Goal: Transaction & Acquisition: Purchase product/service

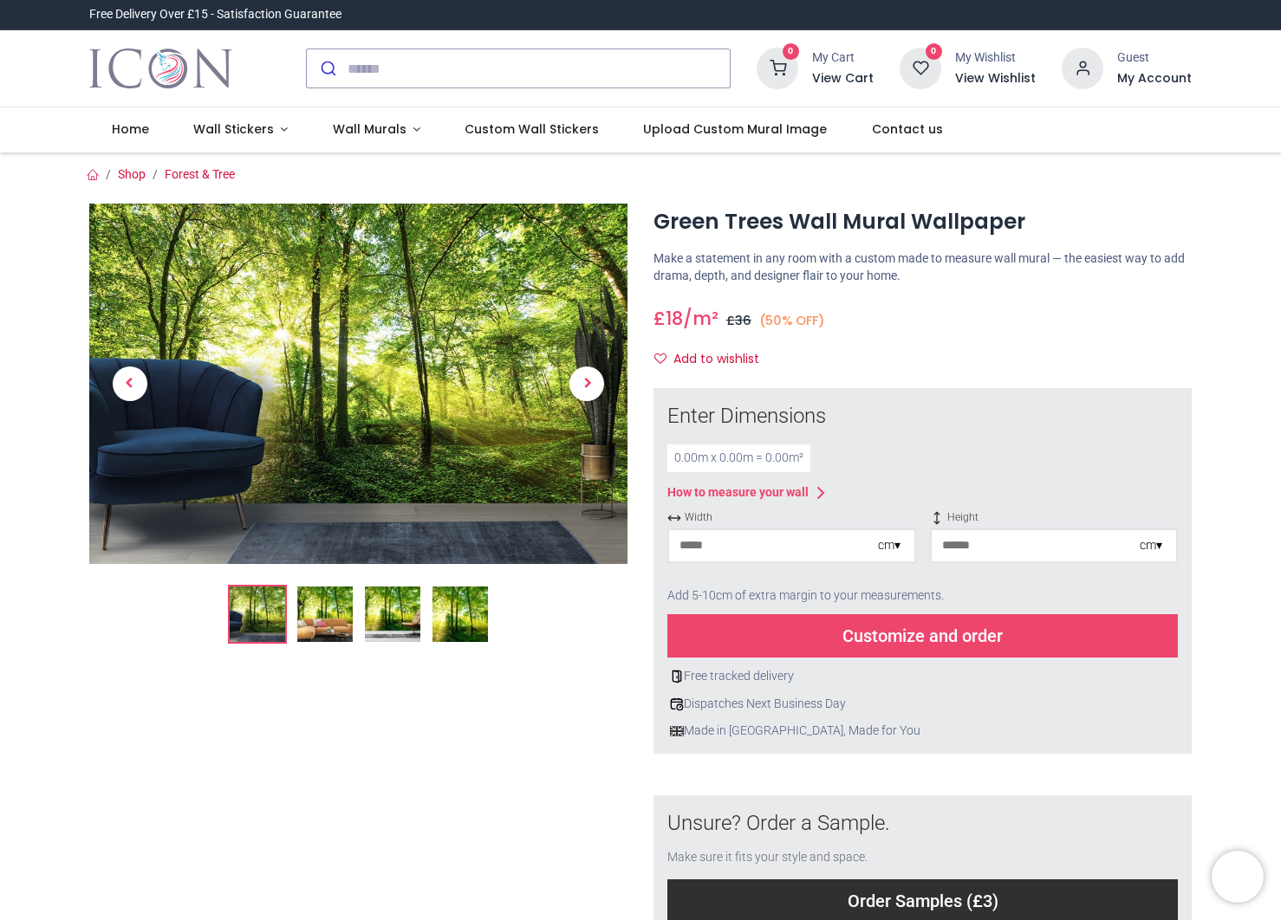
click at [896, 547] on div "cm ▾" at bounding box center [889, 545] width 23 height 17
click at [800, 565] on div "Centimeters (cm)" at bounding box center [791, 577] width 245 height 29
click at [732, 539] on input "number" at bounding box center [773, 545] width 209 height 31
type input "***"
click at [1154, 545] on div "cm ▾" at bounding box center [1151, 545] width 23 height 17
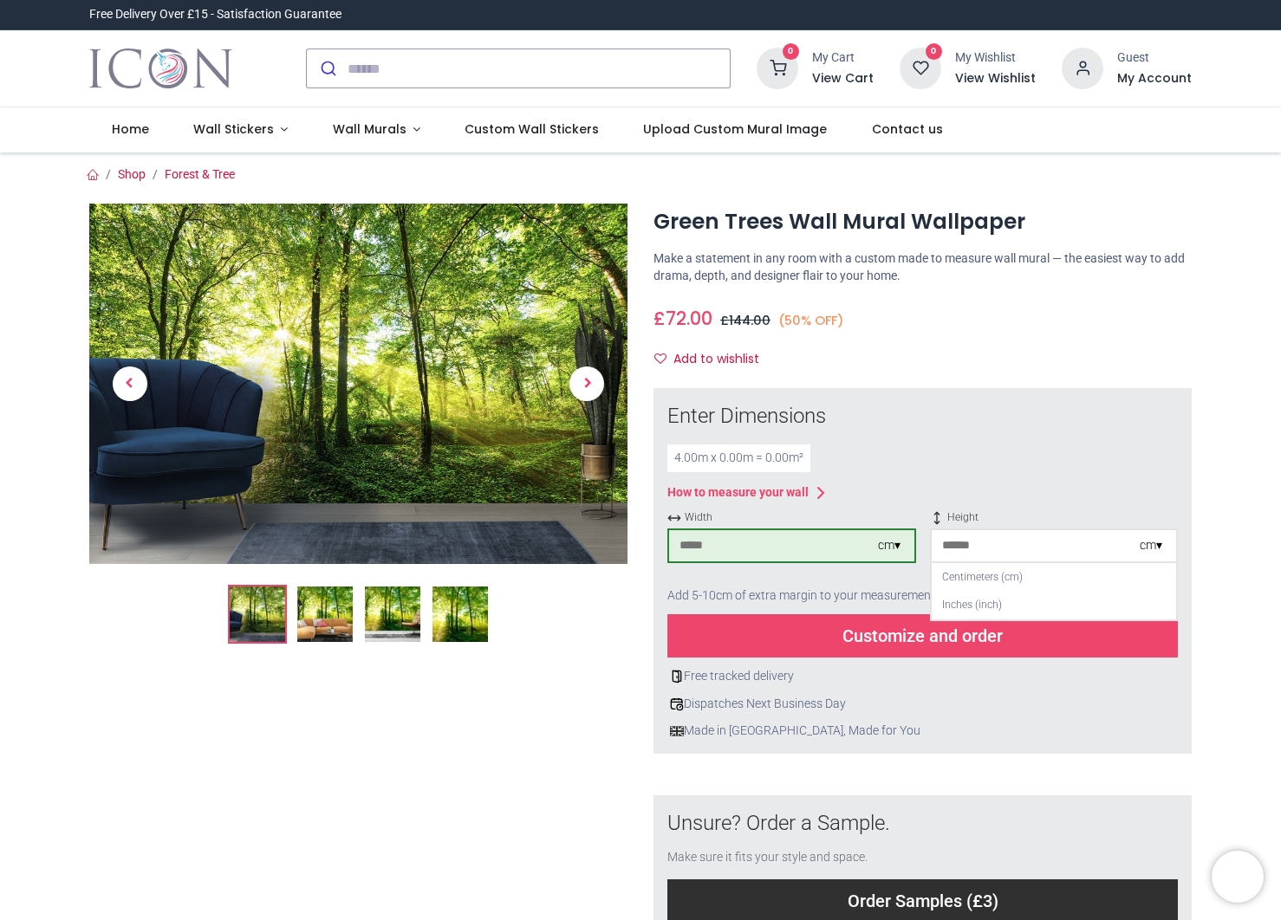
click at [1072, 541] on input "number" at bounding box center [1036, 545] width 209 height 31
type input "***"
click at [874, 627] on div "Customize and order" at bounding box center [922, 636] width 511 height 43
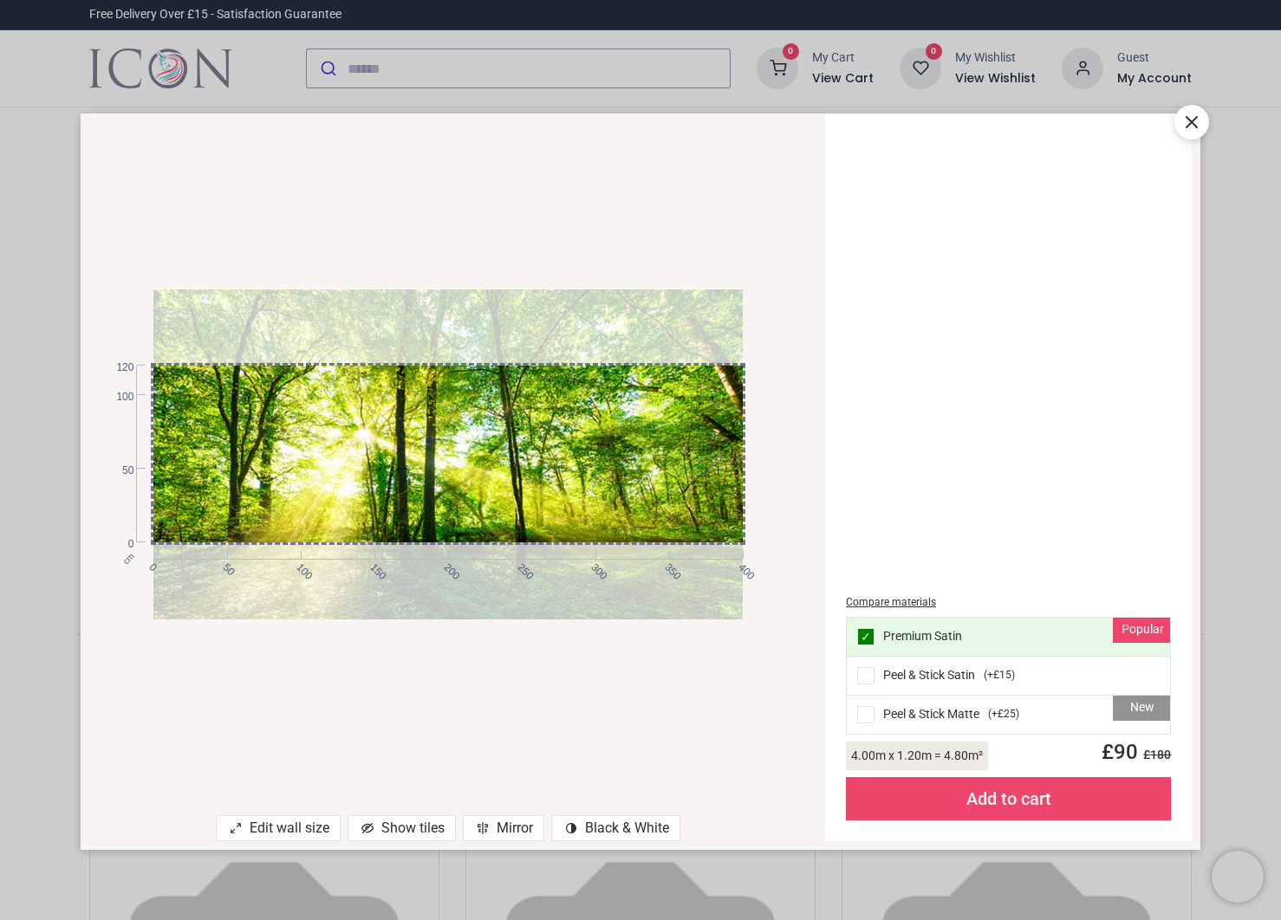
drag, startPoint x: 490, startPoint y: 431, endPoint x: 469, endPoint y: 426, distance: 21.4
click at [469, 426] on div at bounding box center [447, 455] width 589 height 332
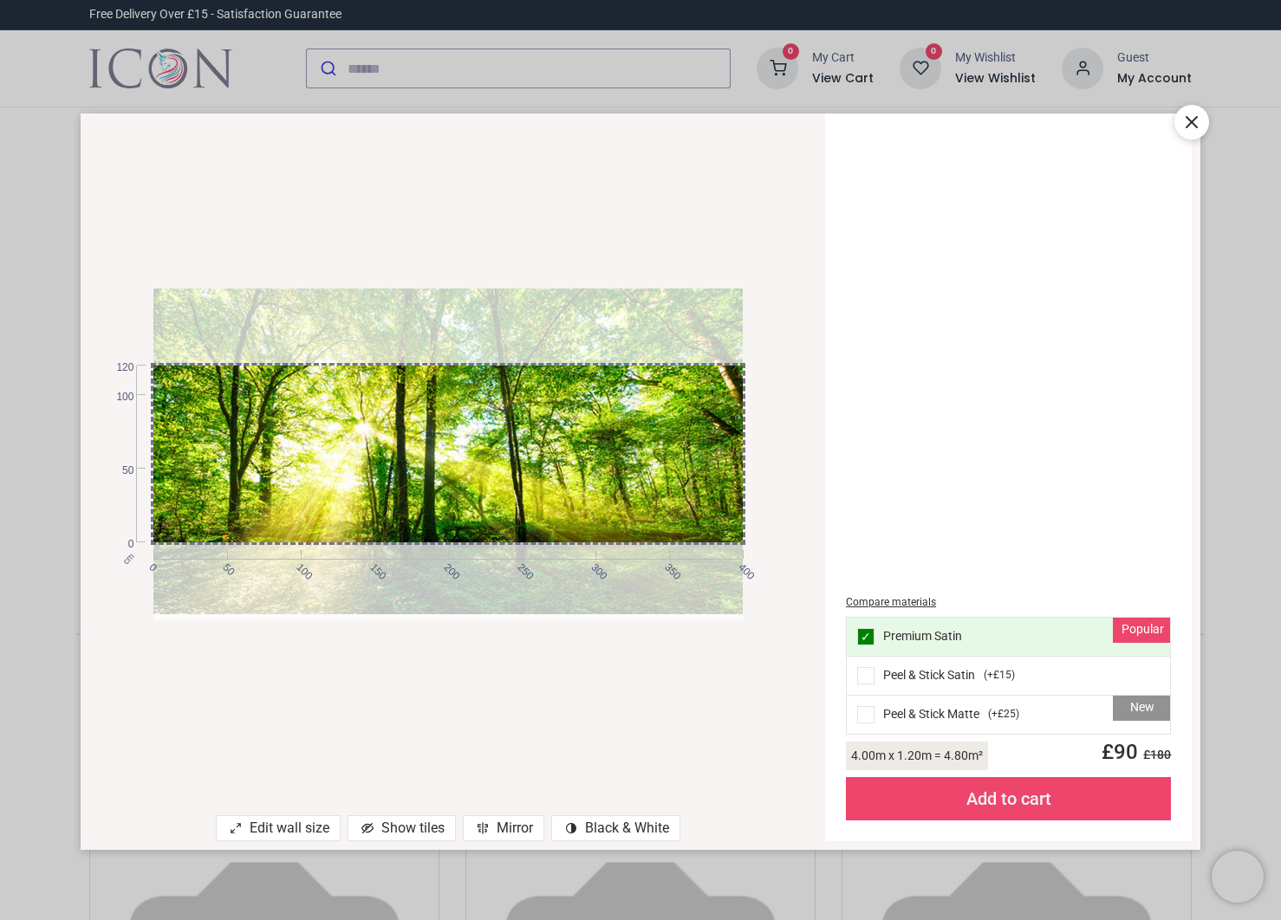
click at [1193, 129] on icon at bounding box center [1191, 122] width 21 height 21
